Goal: Task Accomplishment & Management: Manage account settings

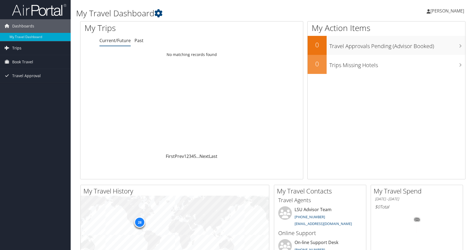
click at [20, 48] on span "Trips" at bounding box center [16, 48] width 9 height 14
click at [15, 43] on span "Trips" at bounding box center [16, 48] width 9 height 14
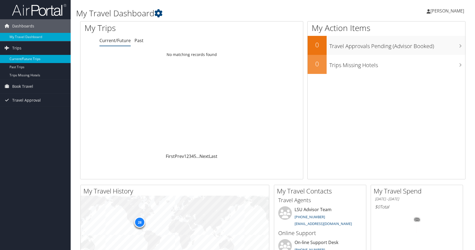
click at [20, 60] on link "Current/Future Trips" at bounding box center [35, 59] width 71 height 8
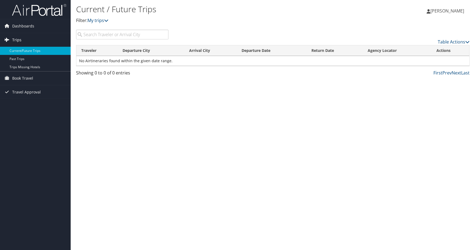
click at [16, 40] on span "Trips" at bounding box center [16, 40] width 9 height 14
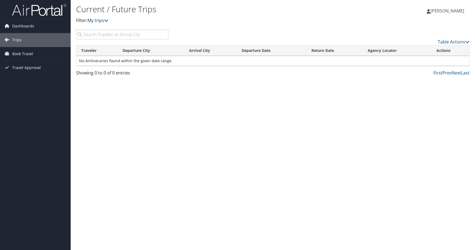
click at [105, 21] on link "My trips" at bounding box center [97, 20] width 21 height 6
click at [108, 20] on icon at bounding box center [106, 20] width 4 height 4
click at [106, 20] on link "My trips" at bounding box center [97, 20] width 21 height 6
click at [106, 34] on input "search" at bounding box center [122, 35] width 92 height 10
type input "vegas"
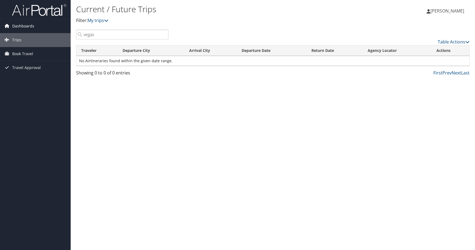
click at [25, 24] on span "Dashboards" at bounding box center [23, 26] width 22 height 14
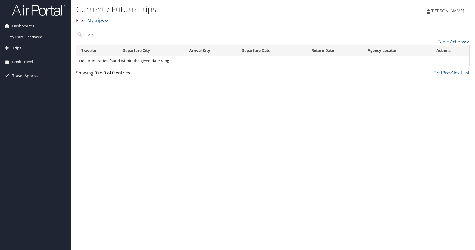
click at [16, 46] on span "Trips" at bounding box center [16, 48] width 9 height 14
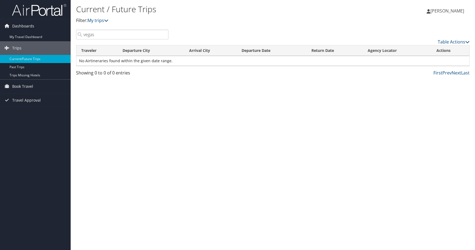
click at [121, 36] on input "vegas" at bounding box center [122, 35] width 92 height 10
drag, startPoint x: 121, startPoint y: 36, endPoint x: 79, endPoint y: 36, distance: 41.8
click at [79, 36] on input "vegas" at bounding box center [122, 35] width 92 height 10
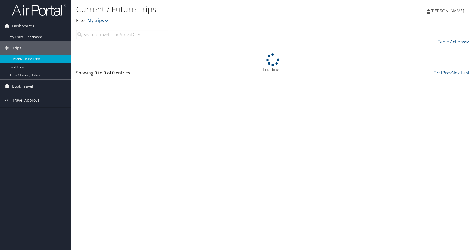
click at [144, 107] on div "Current / Future Trips Filter: My trips Jason Boudreaux Jason Boudreaux My Sett…" at bounding box center [273, 125] width 404 height 250
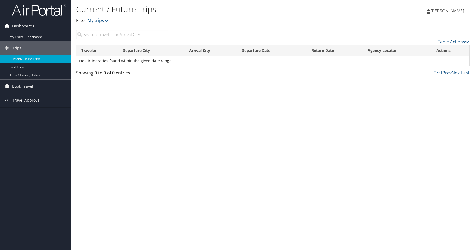
click at [22, 25] on span "Dashboards" at bounding box center [23, 26] width 22 height 14
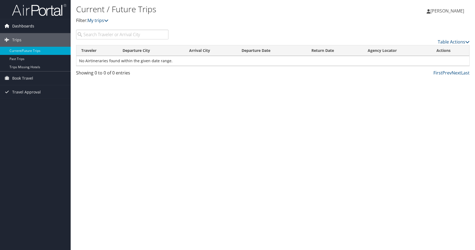
click at [22, 25] on span "Dashboards" at bounding box center [23, 26] width 22 height 14
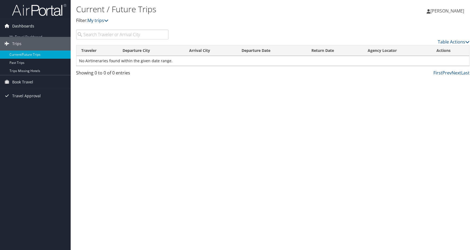
click at [22, 25] on span "Dashboards" at bounding box center [23, 26] width 22 height 14
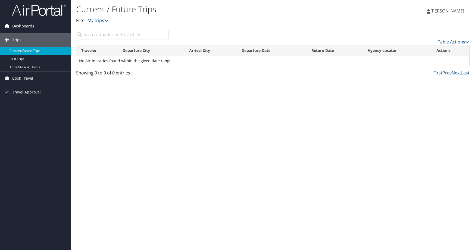
click at [21, 27] on span "Dashboards" at bounding box center [23, 26] width 22 height 14
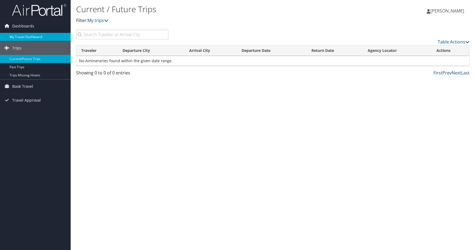
click at [18, 34] on link "My Travel Dashboard" at bounding box center [35, 37] width 71 height 8
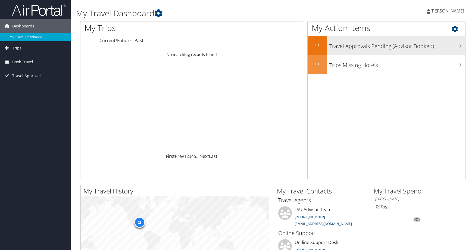
click at [460, 45] on icon at bounding box center [460, 46] width 3 height 4
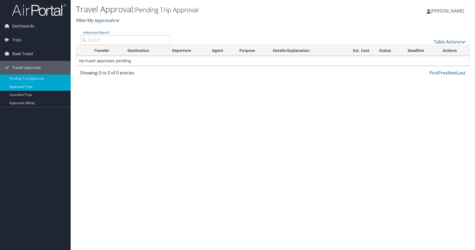
click at [24, 87] on link "Approved Trips" at bounding box center [35, 87] width 71 height 8
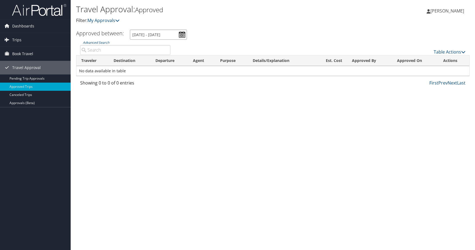
click at [183, 34] on input "9/9/2025 - 10/9/2025" at bounding box center [158, 35] width 57 height 10
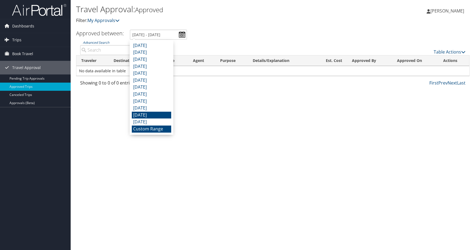
click at [152, 114] on li "November 2024" at bounding box center [151, 115] width 39 height 7
type input "11/1/2024 - 11/30/2024"
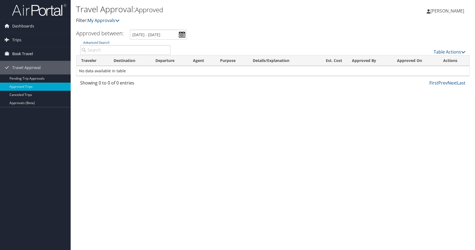
click at [23, 52] on span "Book Travel" at bounding box center [22, 54] width 21 height 14
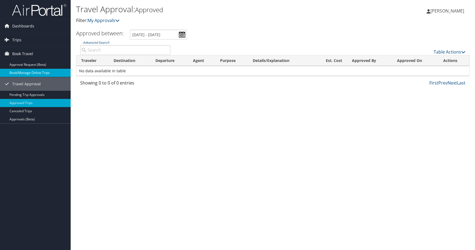
click at [21, 71] on link "Book/Manage Online Trips" at bounding box center [35, 73] width 71 height 8
click at [24, 73] on link "Book/Manage Online Trips" at bounding box center [35, 73] width 71 height 8
